Goal: Task Accomplishment & Management: Manage account settings

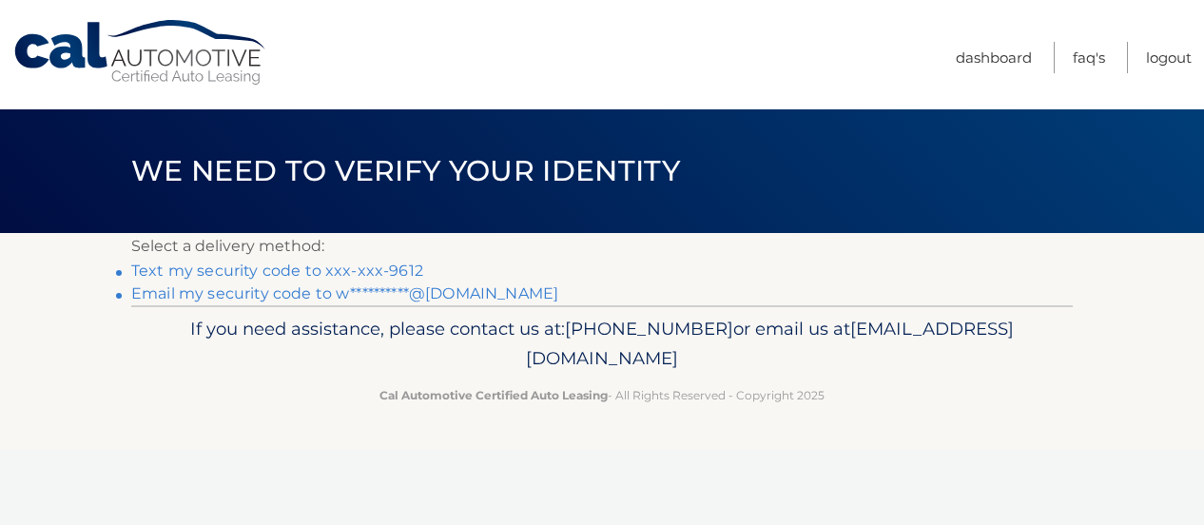
click at [318, 269] on link "Text my security code to xxx-xxx-9612" at bounding box center [277, 270] width 292 height 18
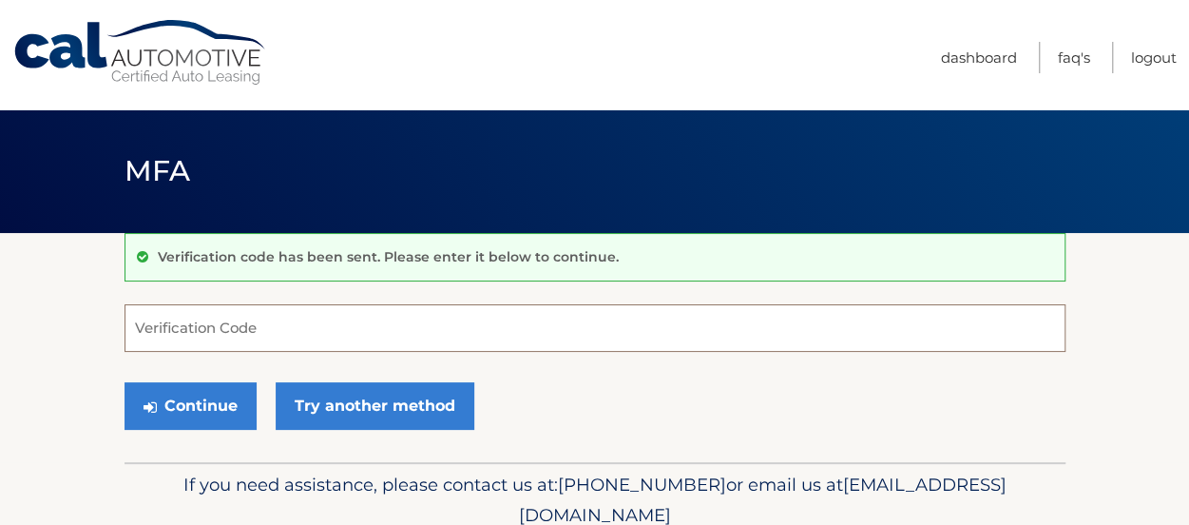
click at [320, 321] on input "Verification Code" at bounding box center [595, 328] width 941 height 48
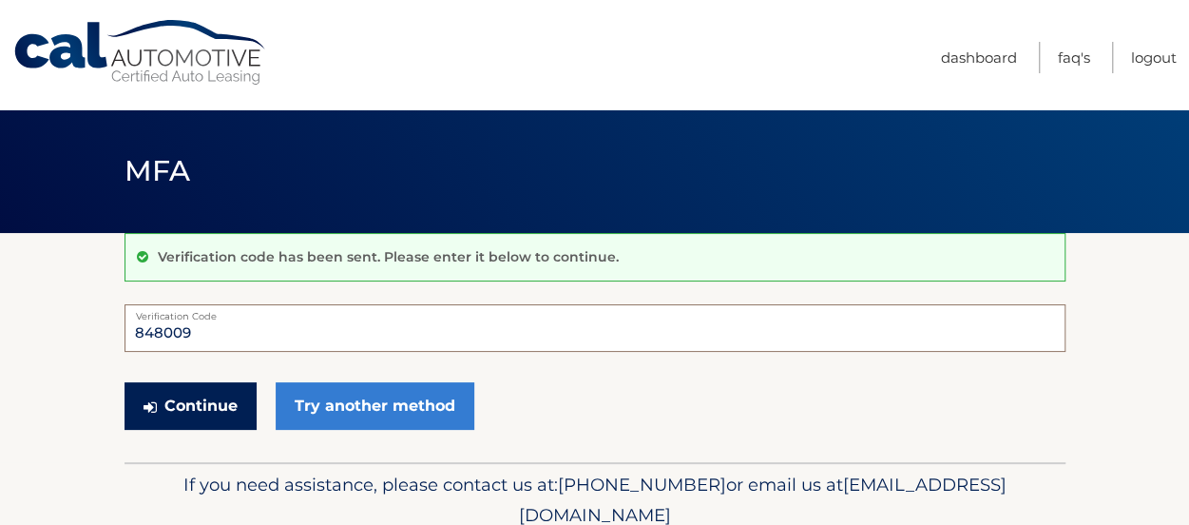
type input "848009"
click at [205, 404] on button "Continue" at bounding box center [191, 406] width 132 height 48
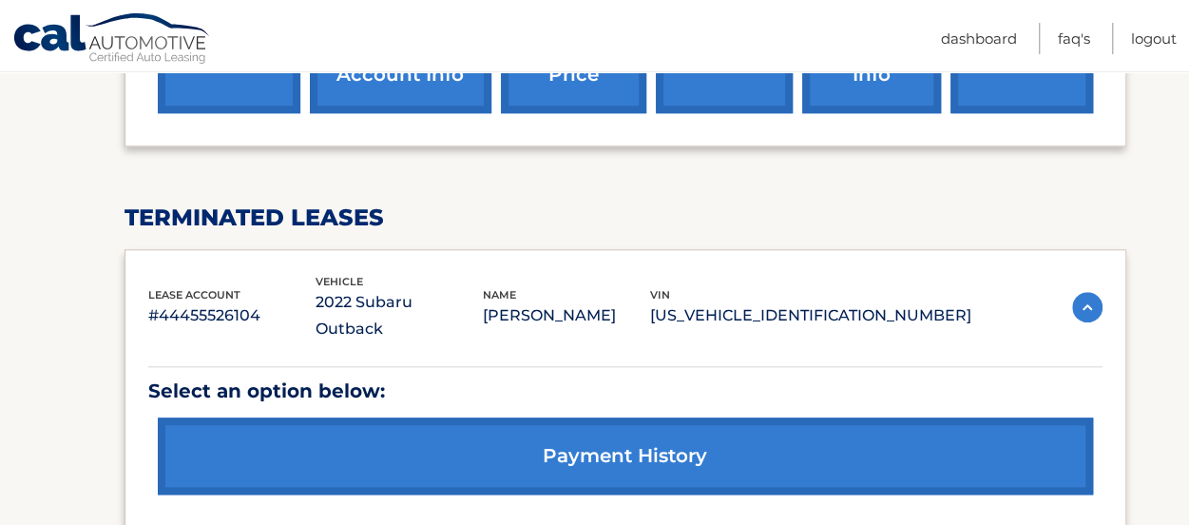
scroll to position [766, 0]
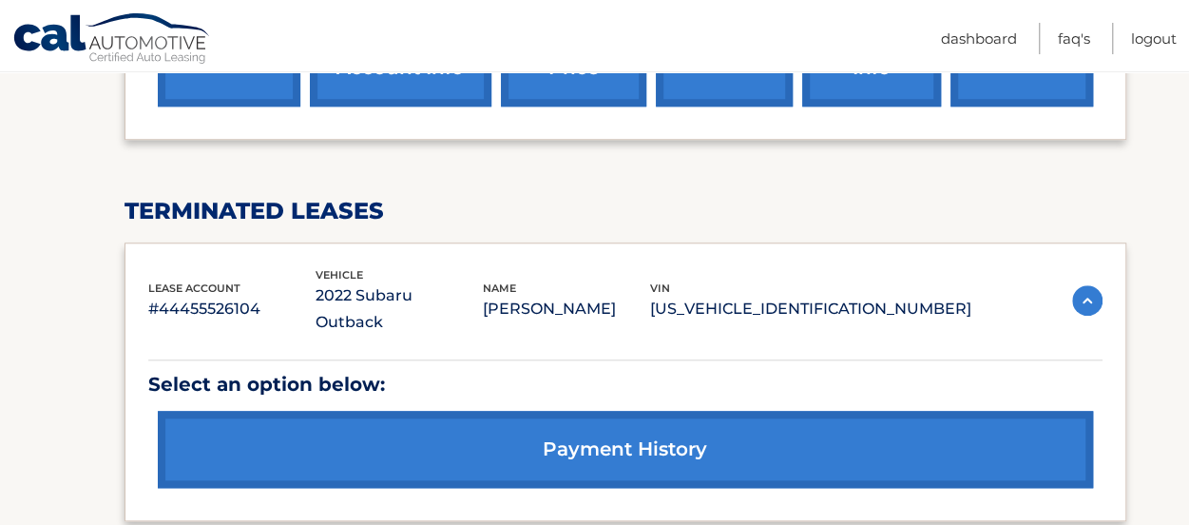
click at [536, 411] on link "payment history" at bounding box center [625, 449] width 935 height 77
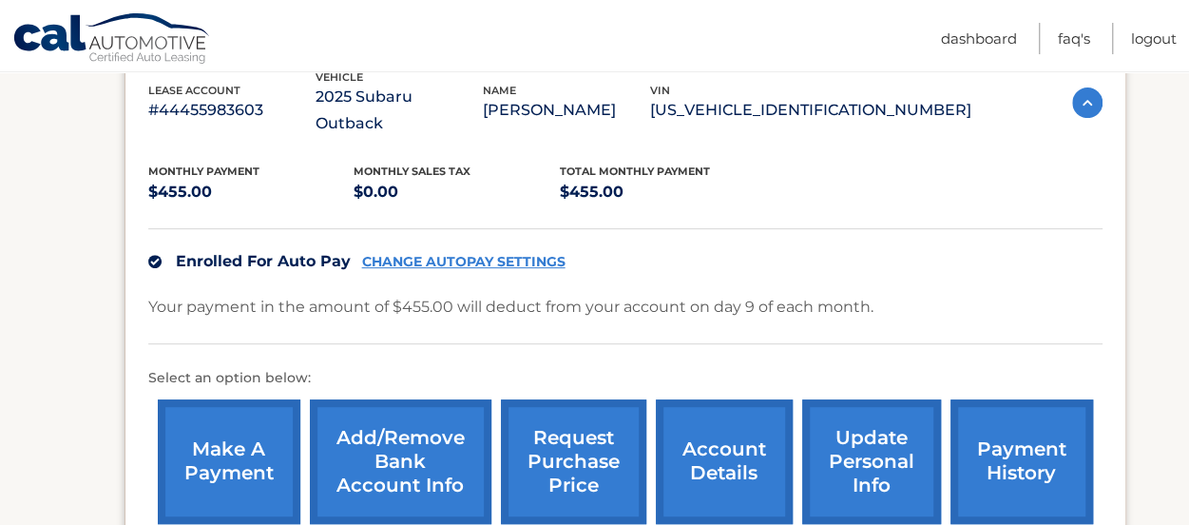
scroll to position [354, 0]
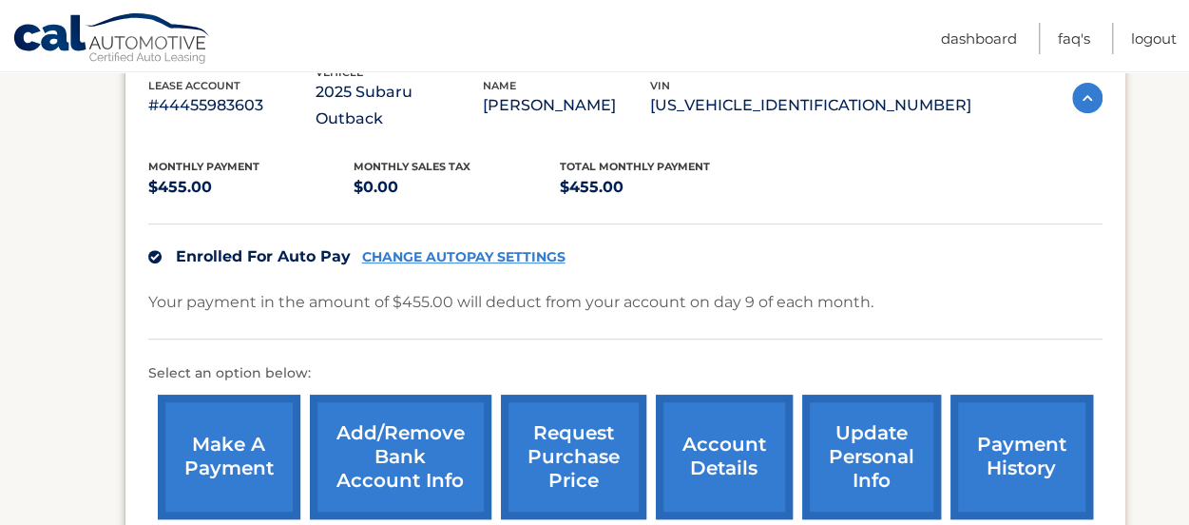
click at [213, 417] on link "make a payment" at bounding box center [229, 457] width 143 height 125
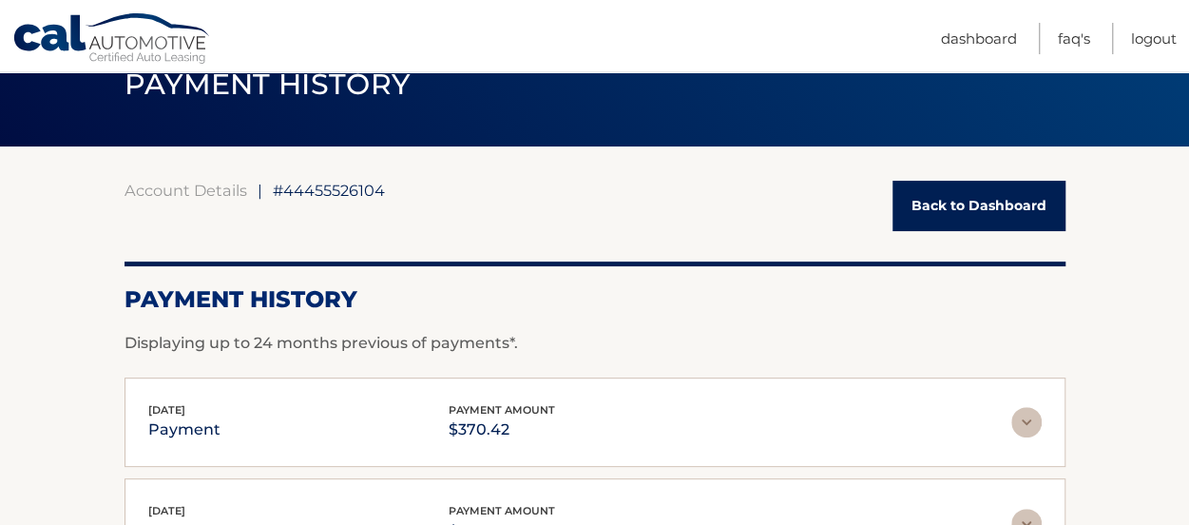
scroll to position [53, 0]
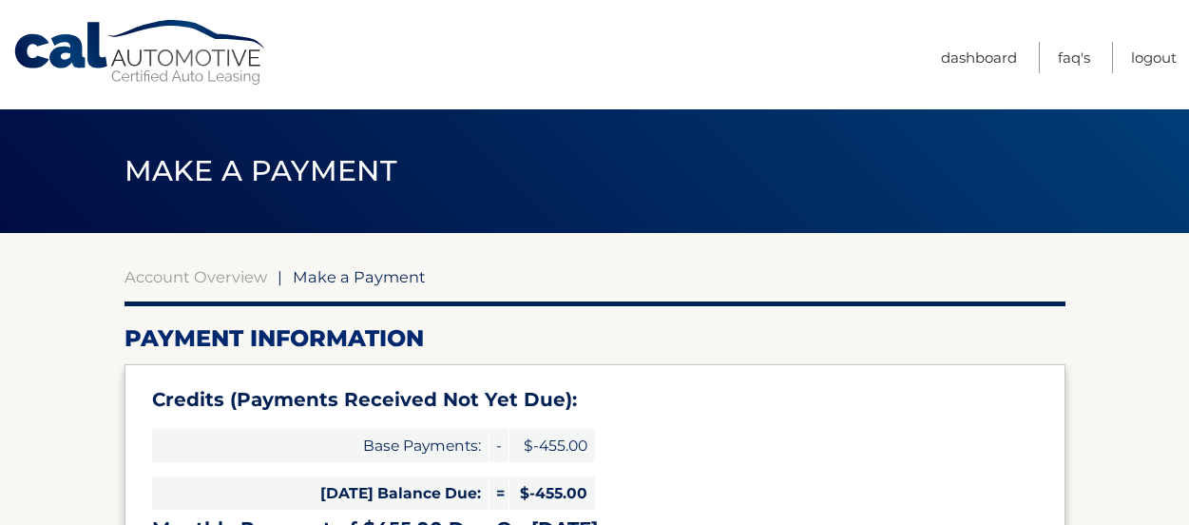
select select "M2ZjNzk1MTgtZmMyMC00NWI1LTgxYTctMTQ5YWUyMGRlYzRl"
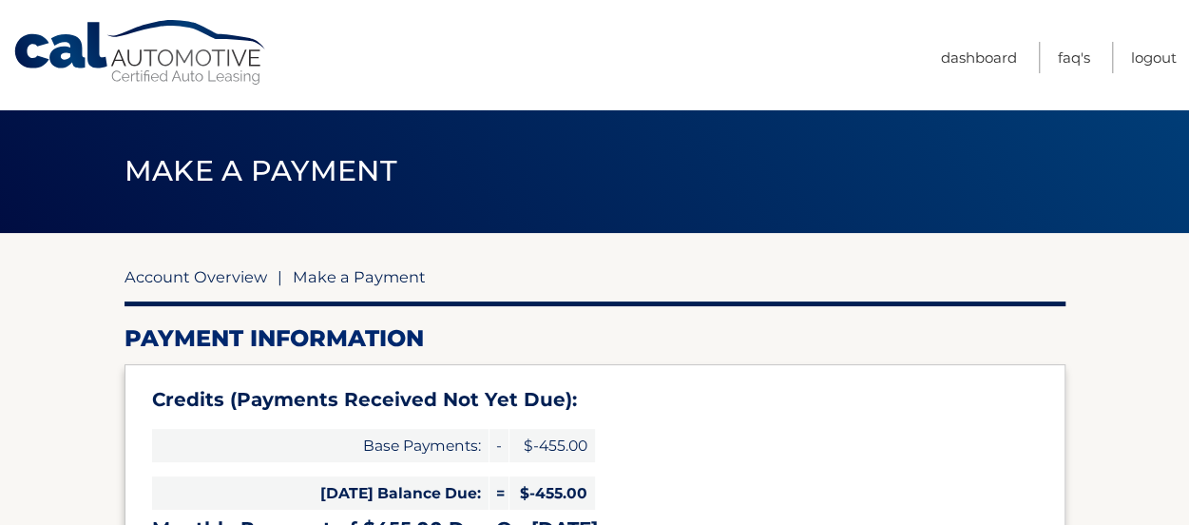
click at [169, 273] on link "Account Overview" at bounding box center [196, 276] width 143 height 19
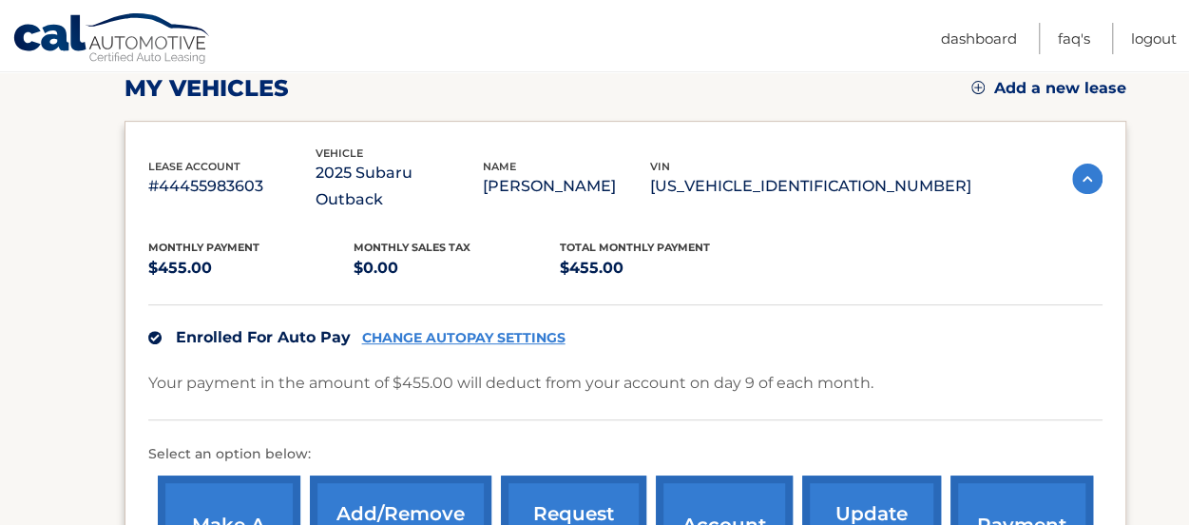
scroll to position [296, 0]
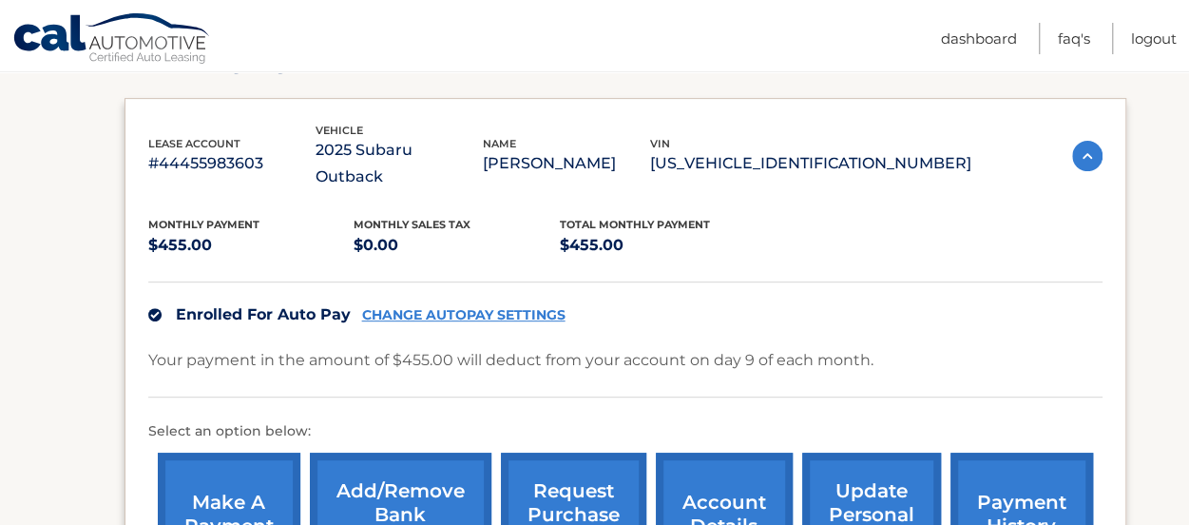
click at [996, 455] on link "payment history" at bounding box center [1022, 515] width 143 height 125
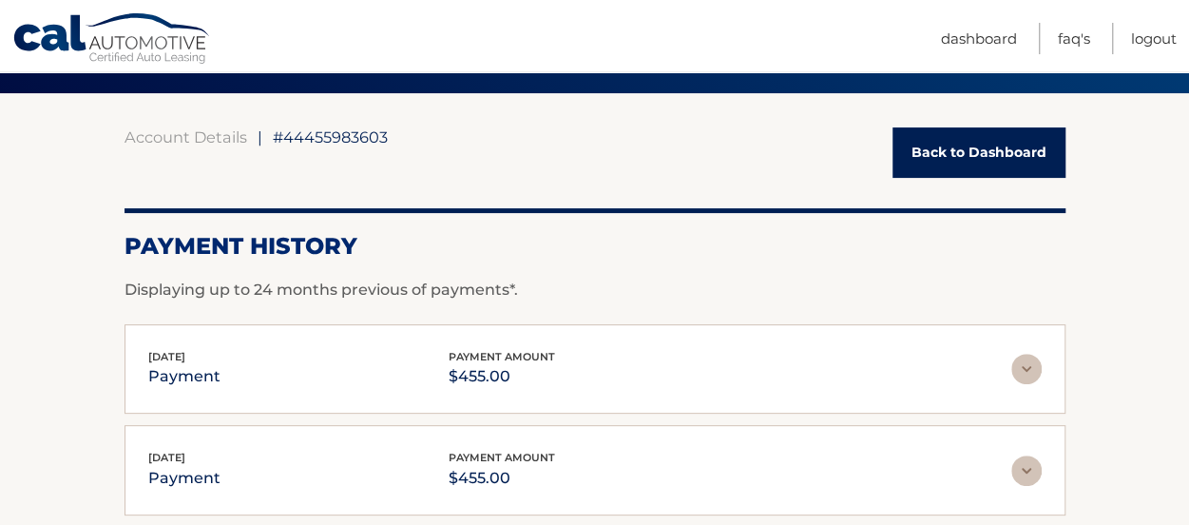
scroll to position [202, 0]
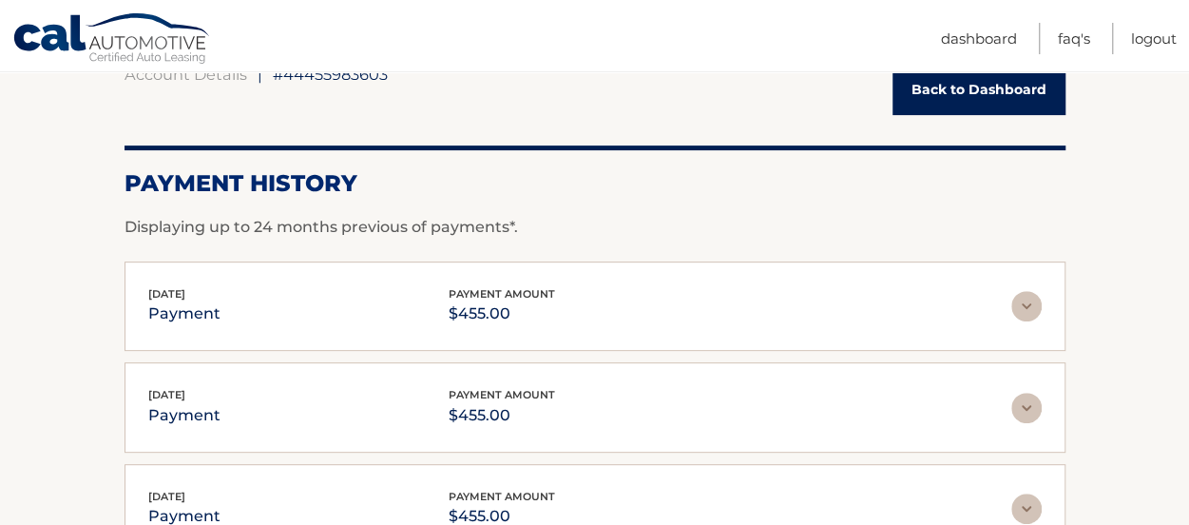
click at [198, 262] on div "[DATE] payment payment amount $455.00 Late Charges $0.00 Miscelleneous Charges*…" at bounding box center [595, 306] width 941 height 90
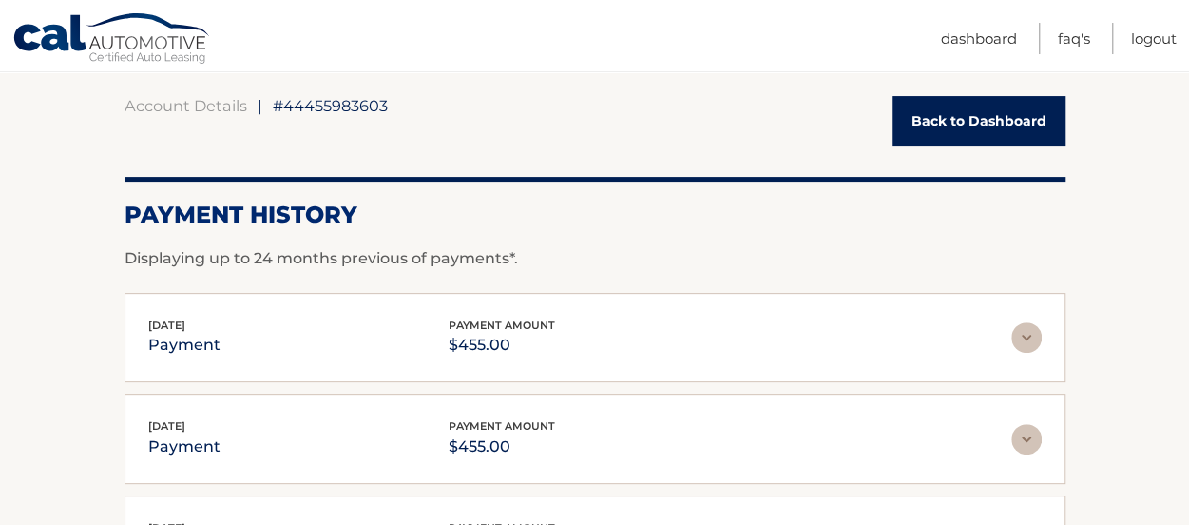
scroll to position [170, 0]
click at [218, 99] on link "Account Details" at bounding box center [186, 106] width 123 height 19
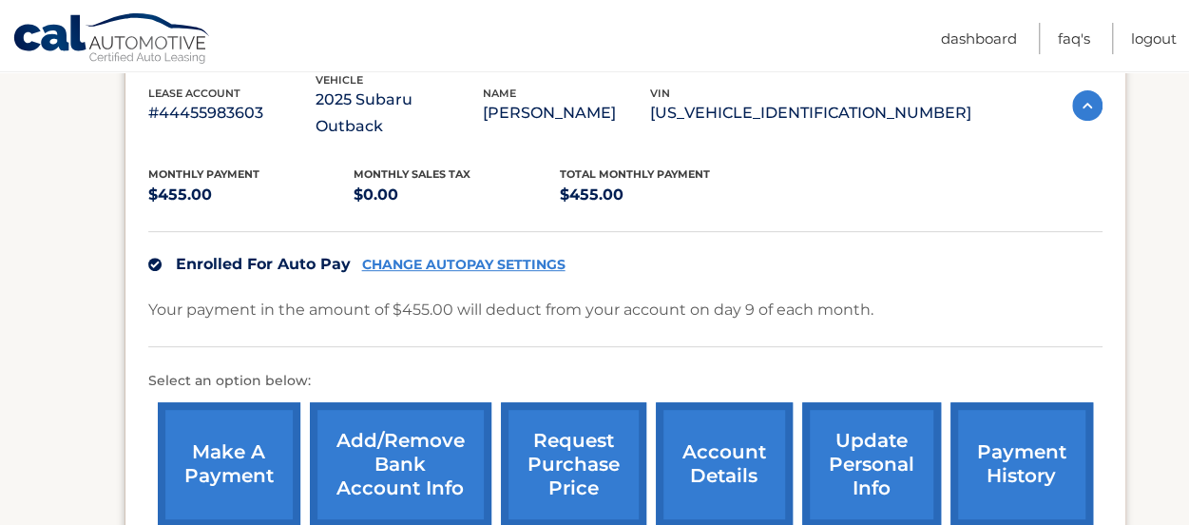
scroll to position [347, 0]
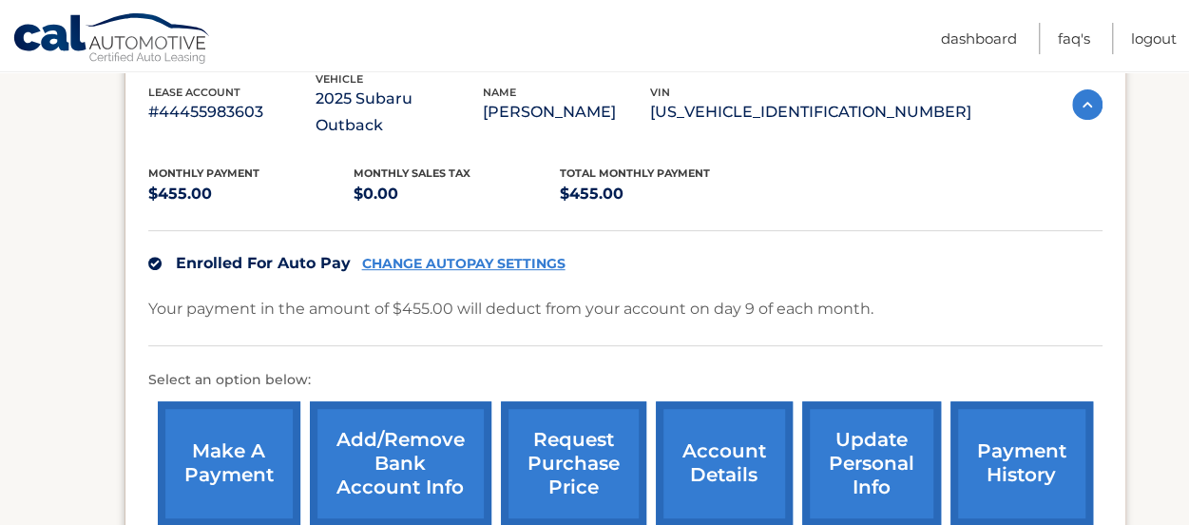
click at [414, 256] on link "CHANGE AUTOPAY SETTINGS" at bounding box center [463, 264] width 203 height 16
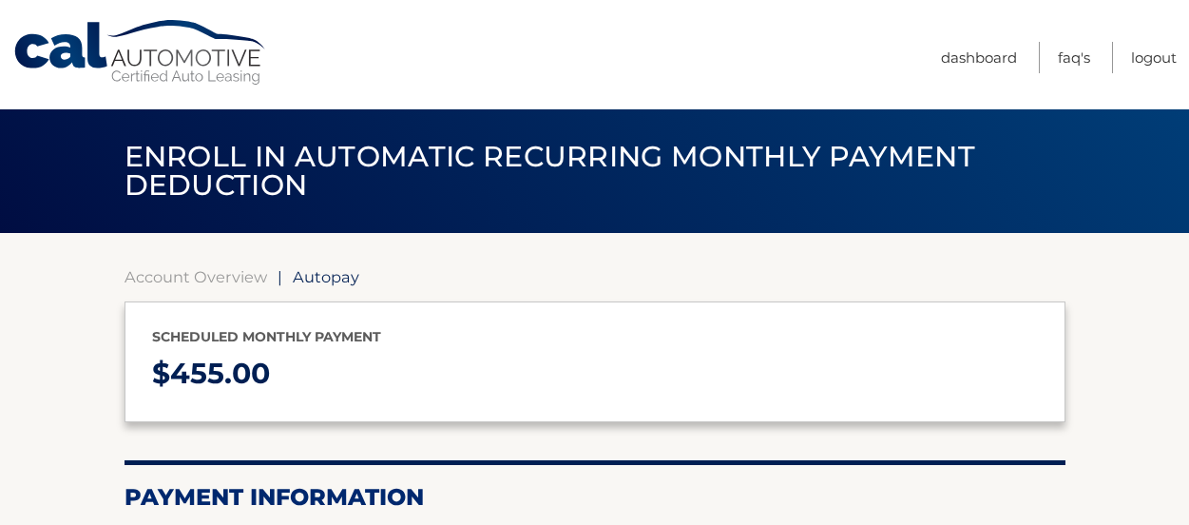
select select "M2ZjNzk1MTgtZmMyMC00NWI1LTgxYTctMTQ5YWUyMGRlYzRl"
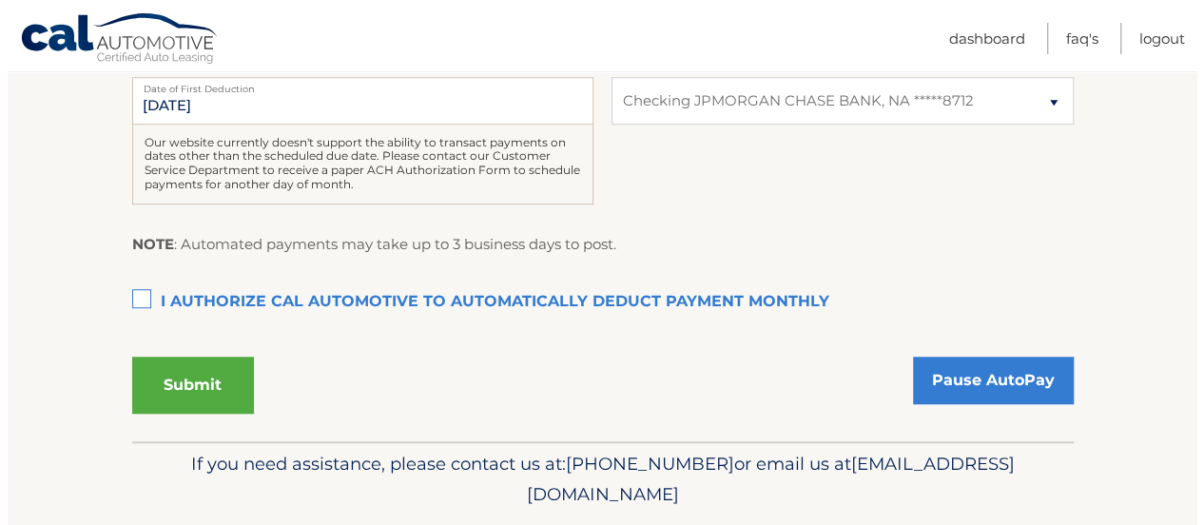
scroll to position [532, 0]
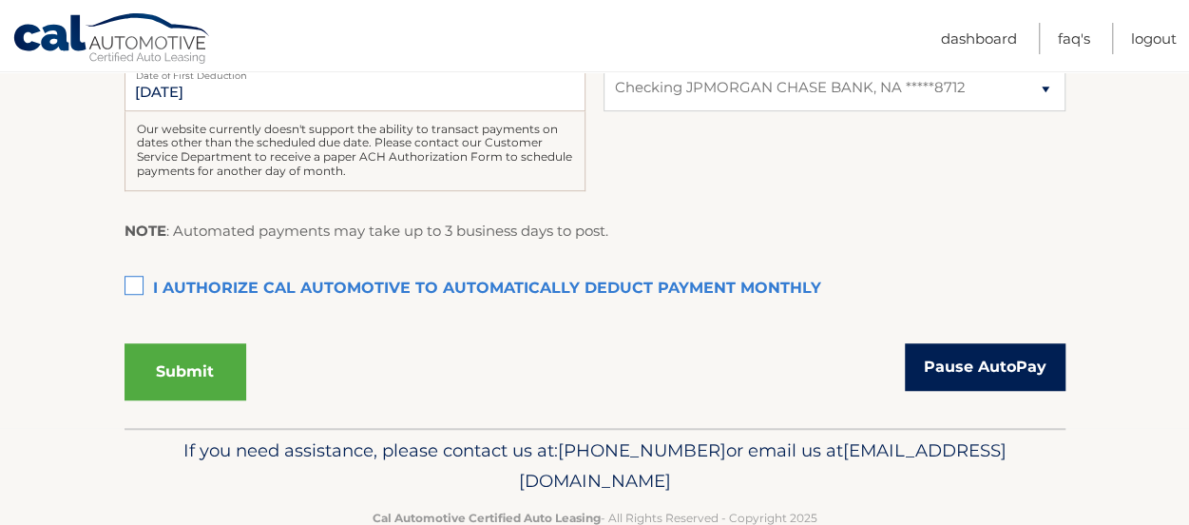
click at [944, 377] on link "Pause AutoPay" at bounding box center [985, 367] width 161 height 48
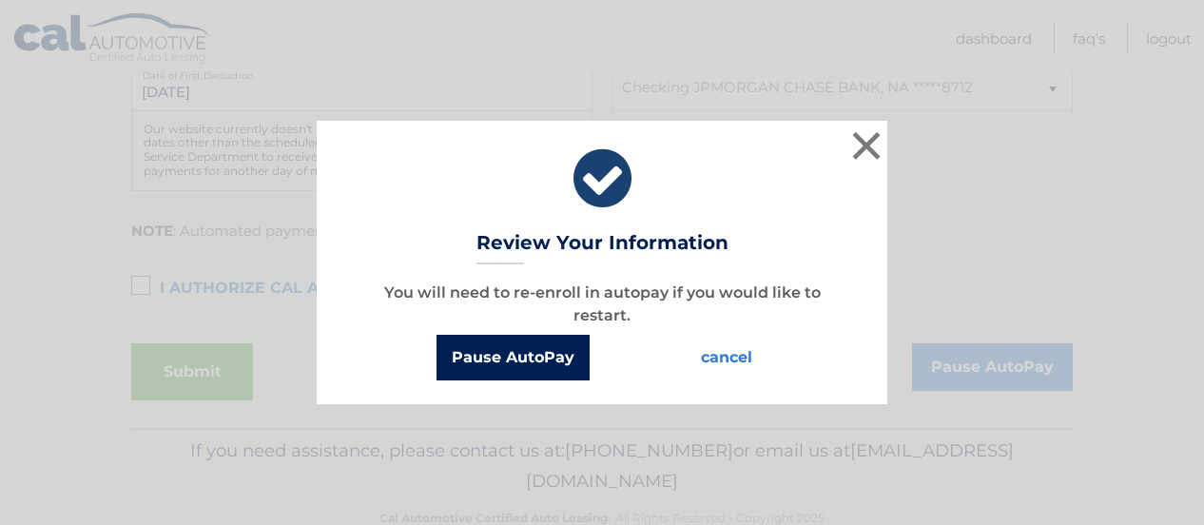
click at [523, 364] on button "Pause AutoPay" at bounding box center [512, 358] width 153 height 46
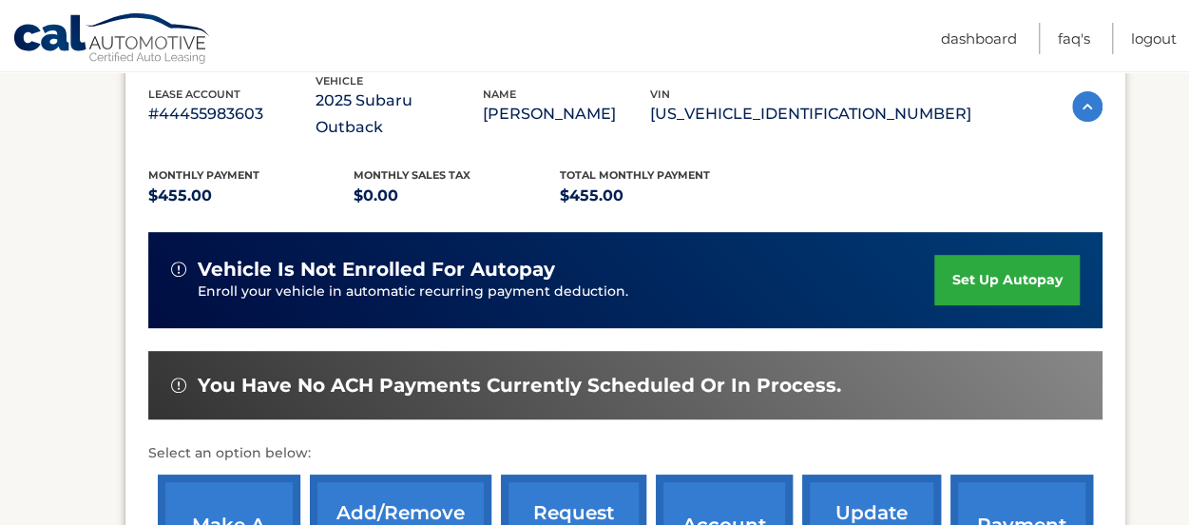
scroll to position [346, 0]
